Goal: Browse casually

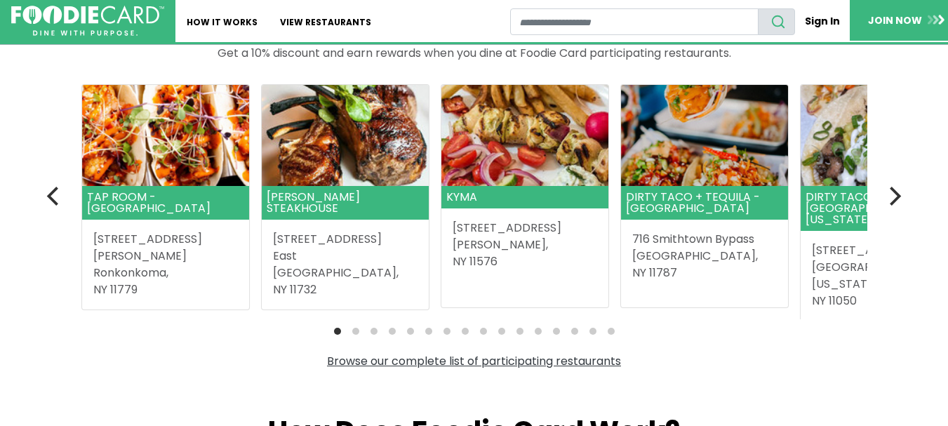
scroll to position [421, 0]
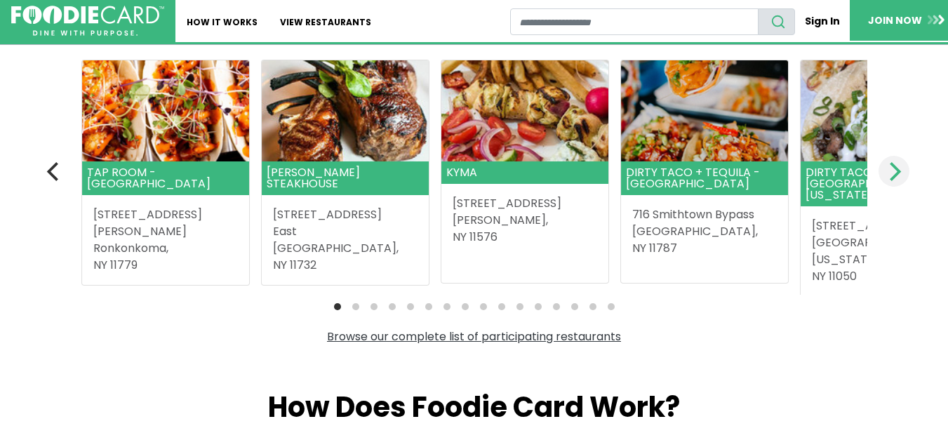
click at [901, 172] on icon "Next" at bounding box center [893, 171] width 18 height 18
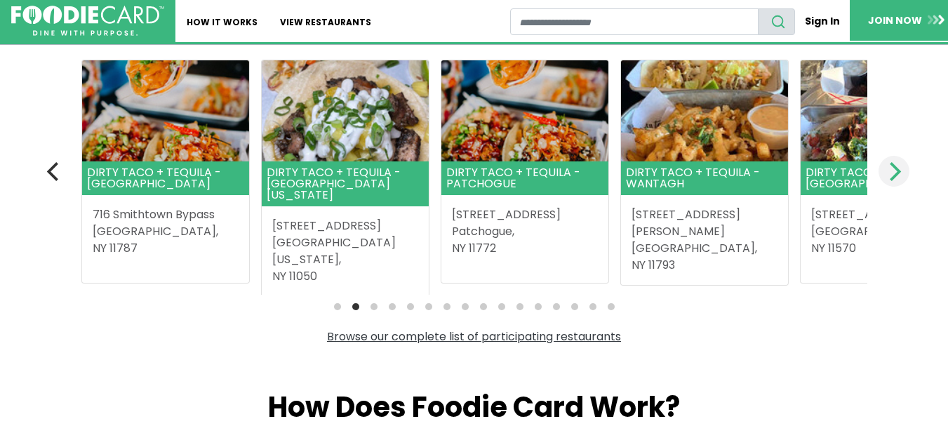
click at [901, 173] on icon "Next" at bounding box center [893, 171] width 18 height 18
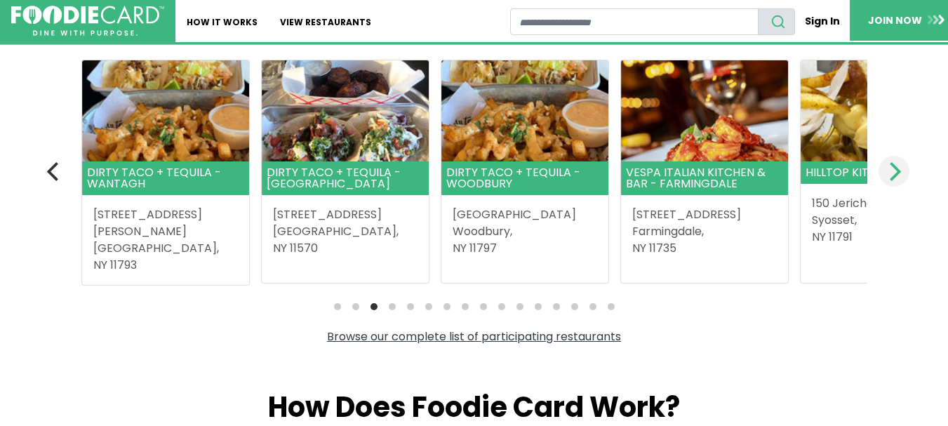
click at [901, 173] on icon "Next" at bounding box center [893, 171] width 18 height 18
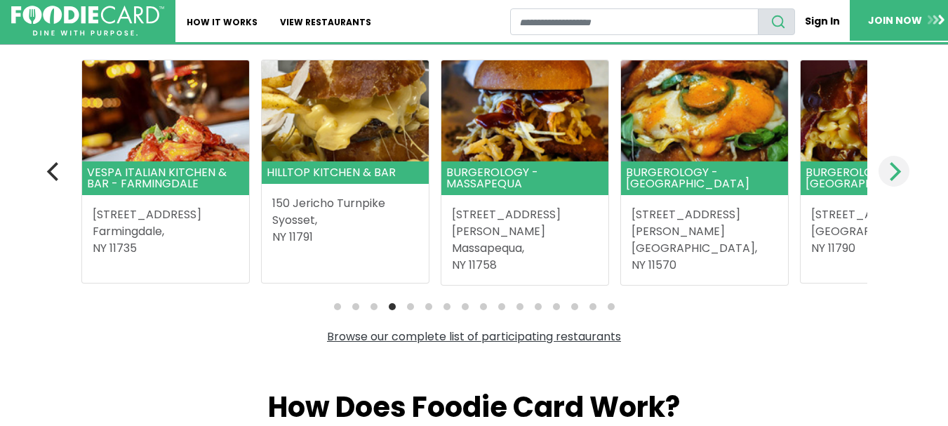
click at [901, 173] on icon "Next" at bounding box center [893, 171] width 18 height 18
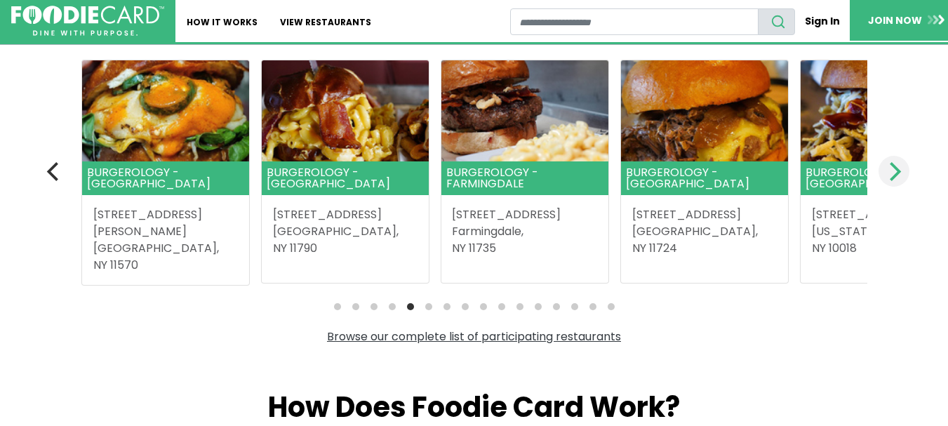
click at [901, 173] on icon "Next" at bounding box center [893, 171] width 18 height 18
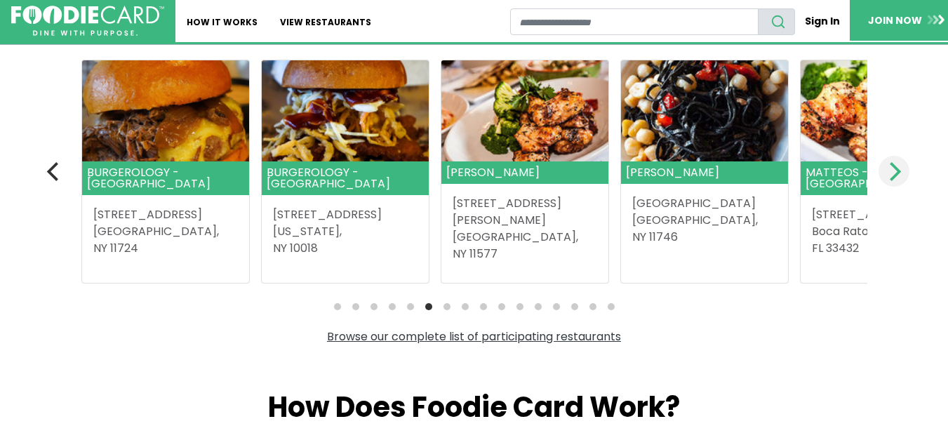
click at [901, 173] on icon "Next" at bounding box center [893, 171] width 18 height 18
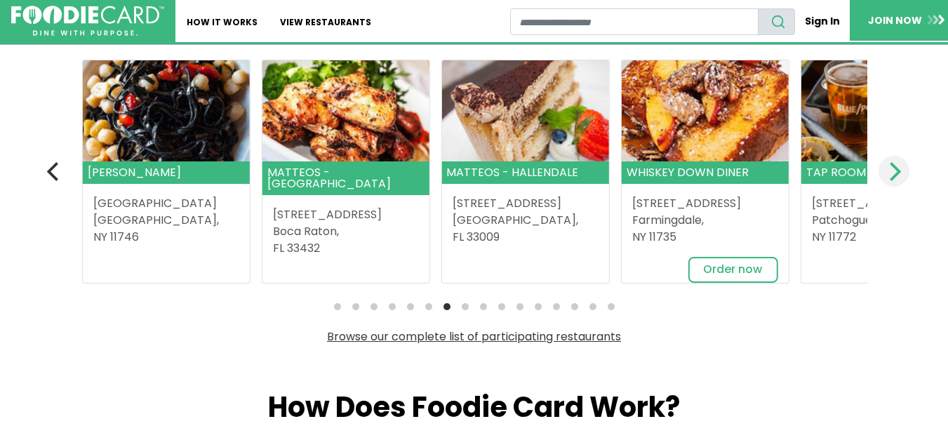
click at [901, 173] on icon "Next" at bounding box center [893, 171] width 18 height 18
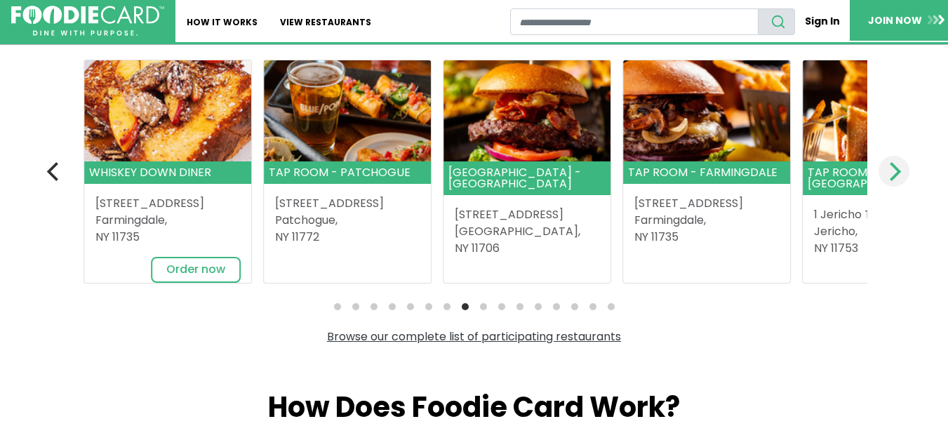
click at [901, 173] on icon "Next" at bounding box center [893, 171] width 18 height 18
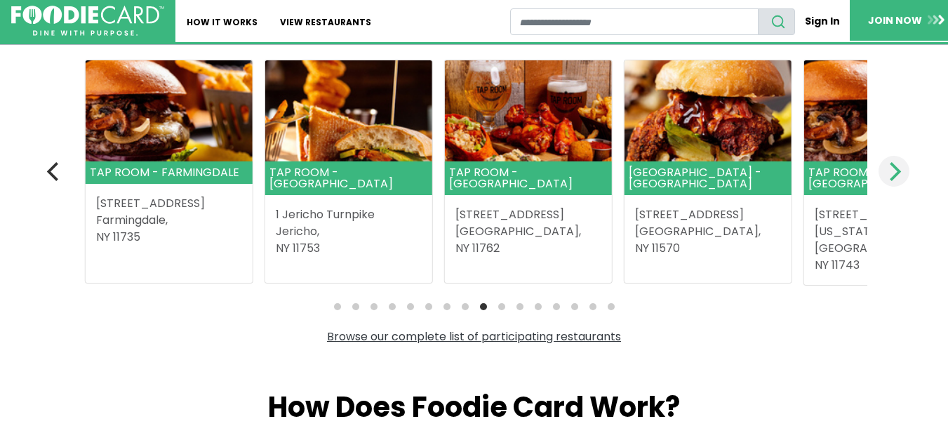
click at [901, 173] on icon "Next" at bounding box center [893, 171] width 18 height 18
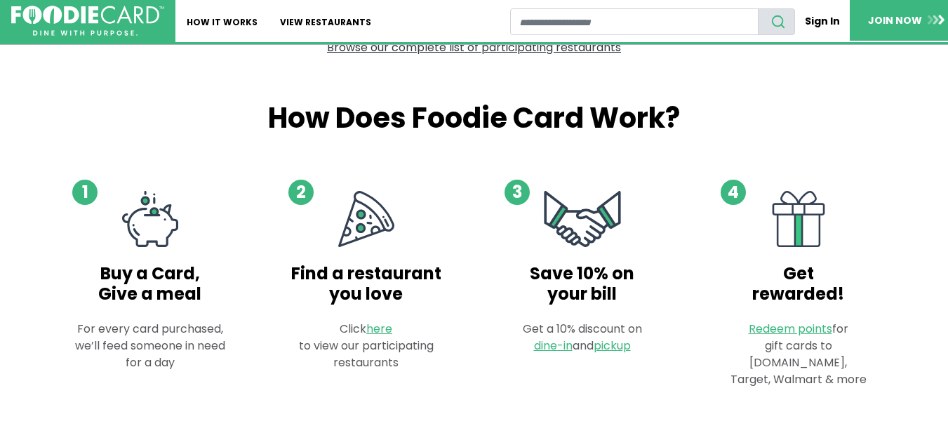
scroll to position [772, 0]
